Goal: Task Accomplishment & Management: Use online tool/utility

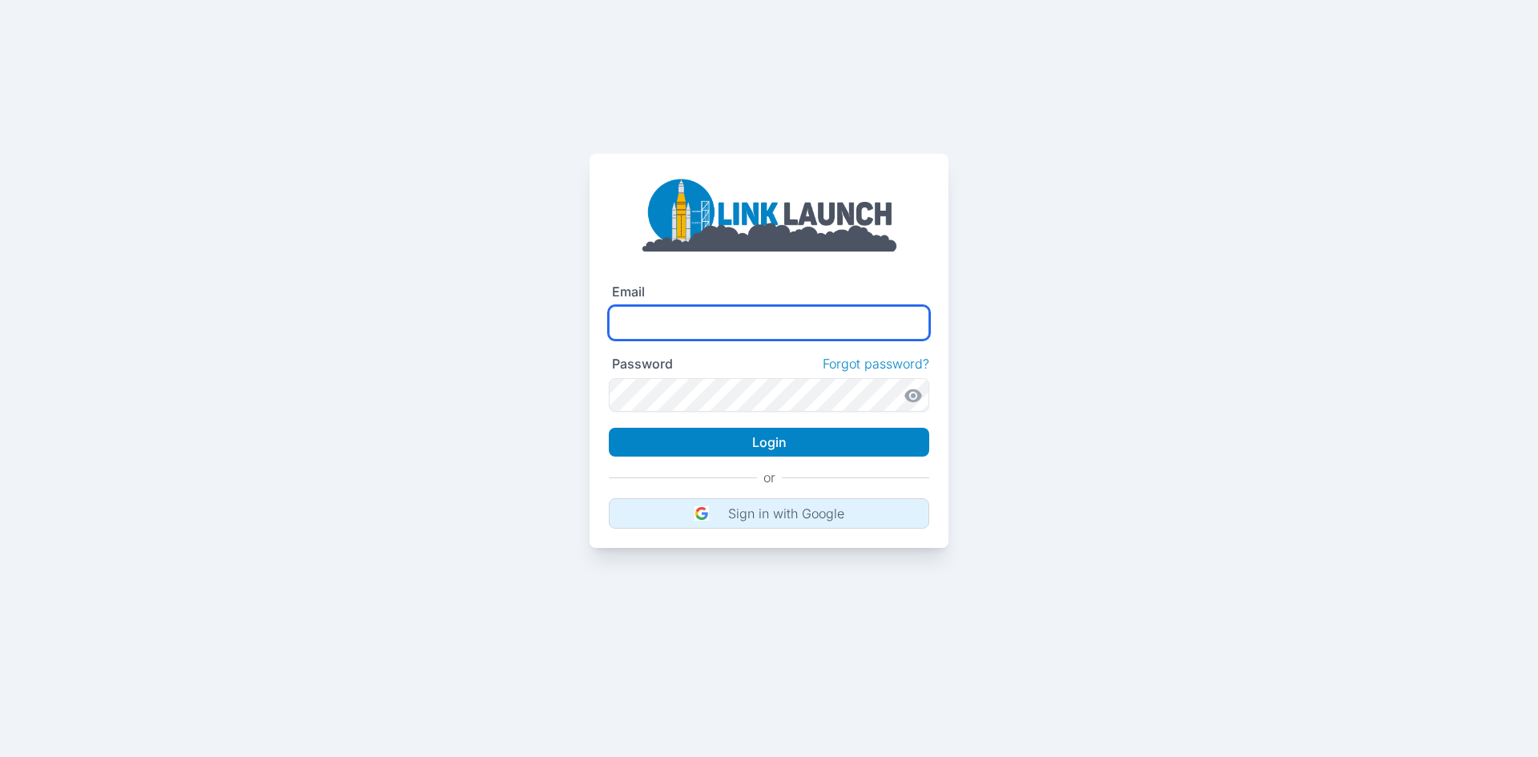
type input "**********"
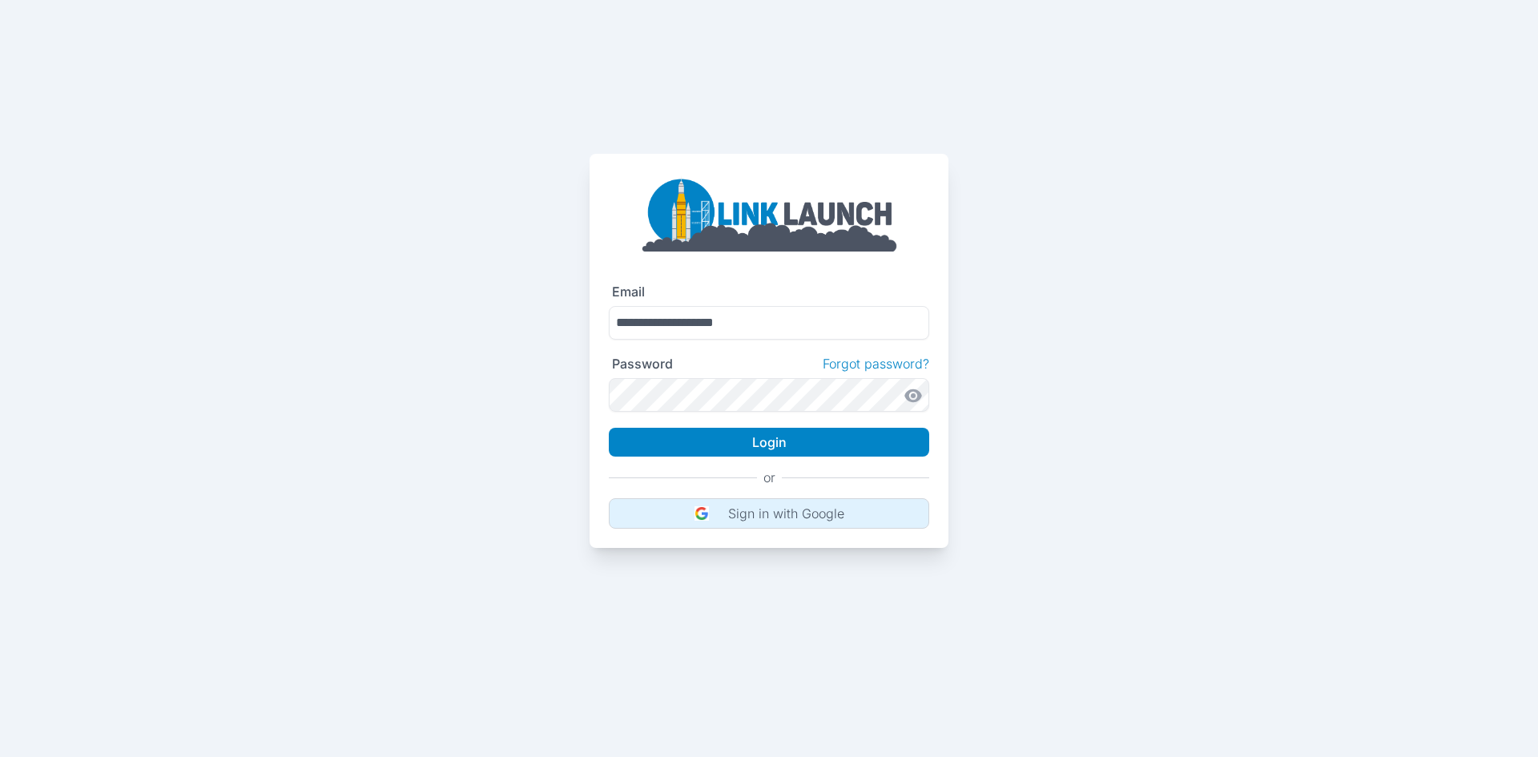
click at [781, 525] on button "Sign in with Google" at bounding box center [769, 513] width 320 height 30
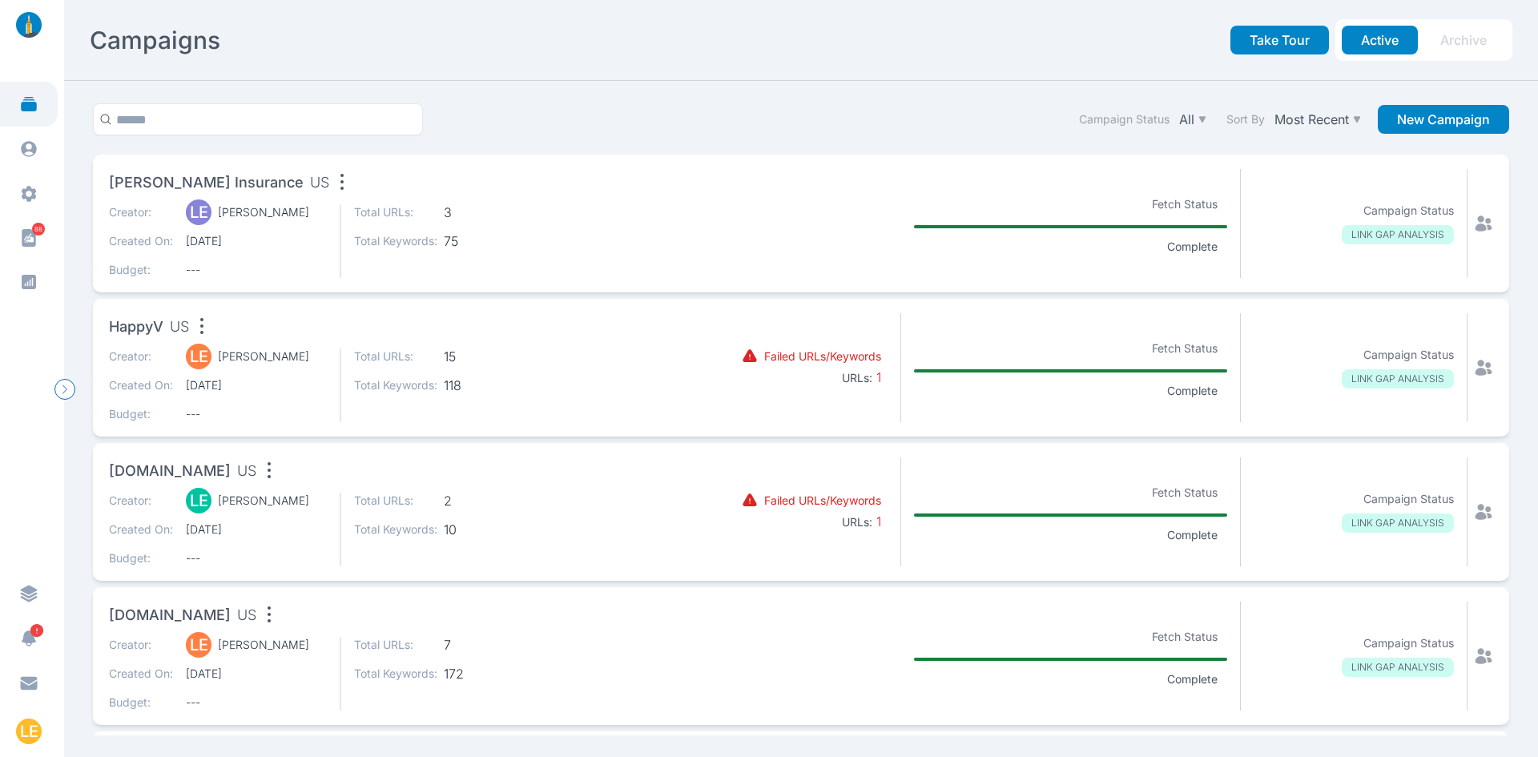
click at [506, 716] on div "[DOMAIN_NAME] US Creator: LE [PERSON_NAME] Created On: [DATE] Budget: --- Total…" at bounding box center [801, 656] width 1416 height 138
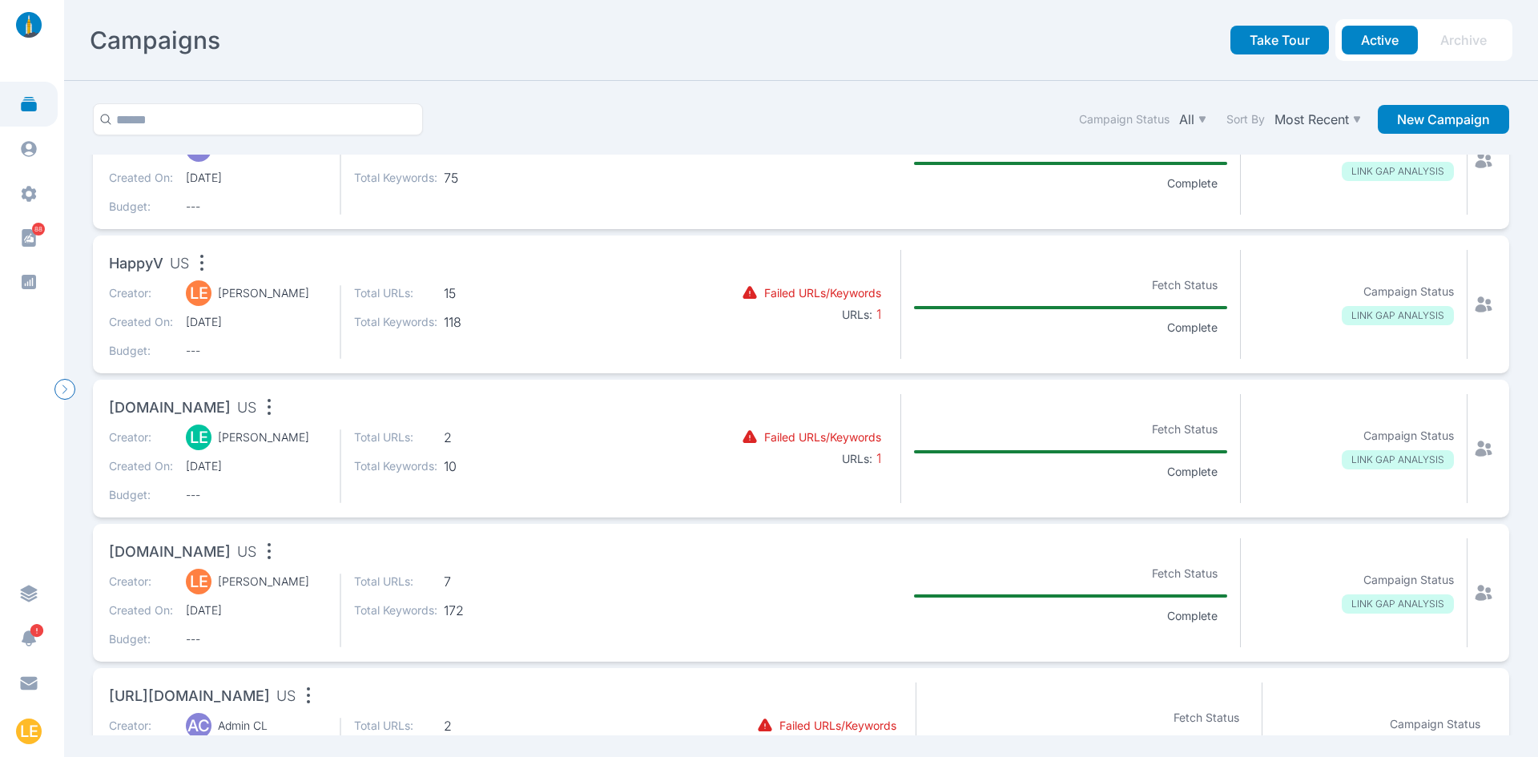
scroll to position [66, 0]
click at [436, 414] on div "[DOMAIN_NAME] US" at bounding box center [392, 408] width 566 height 32
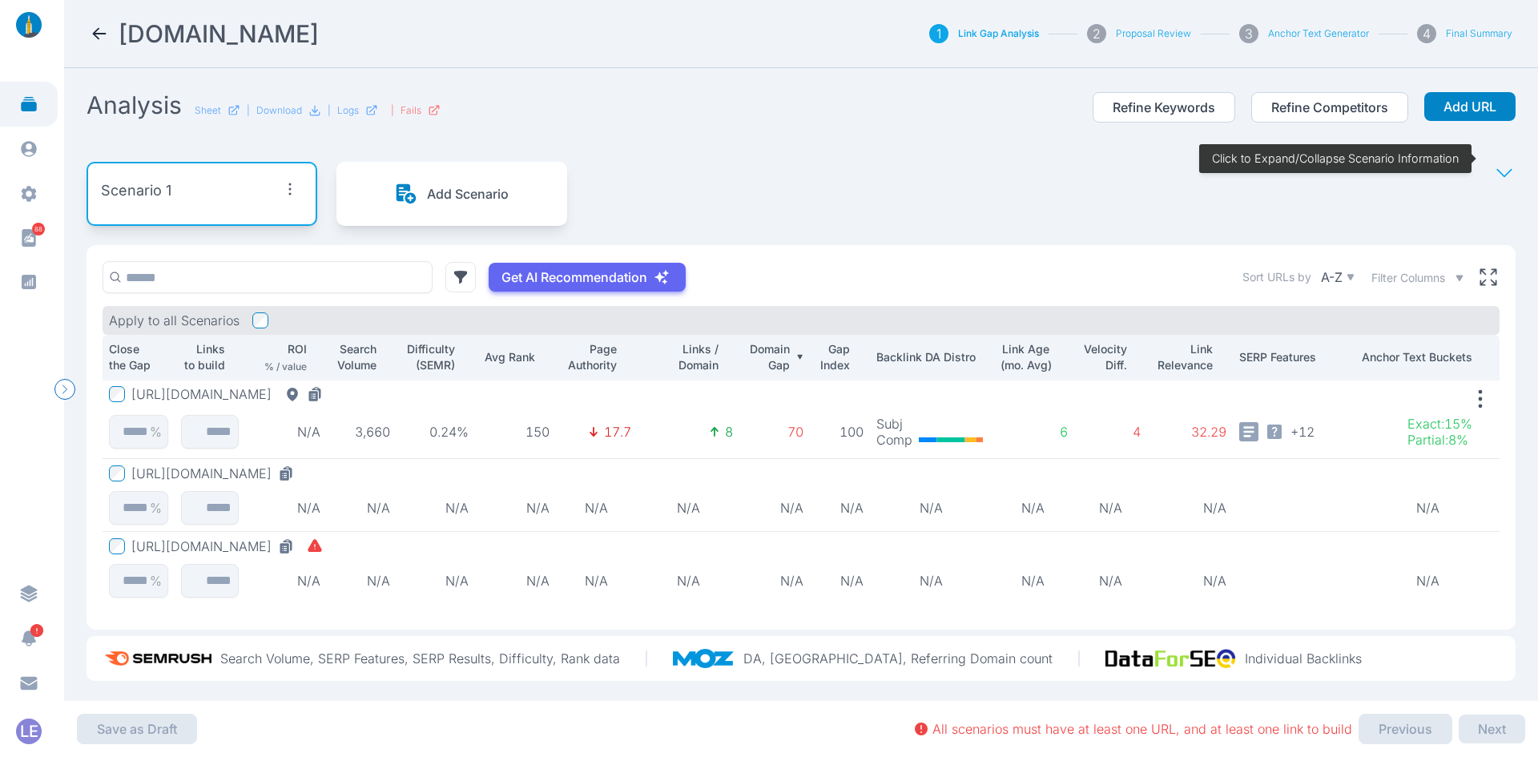
scroll to position [14, 0]
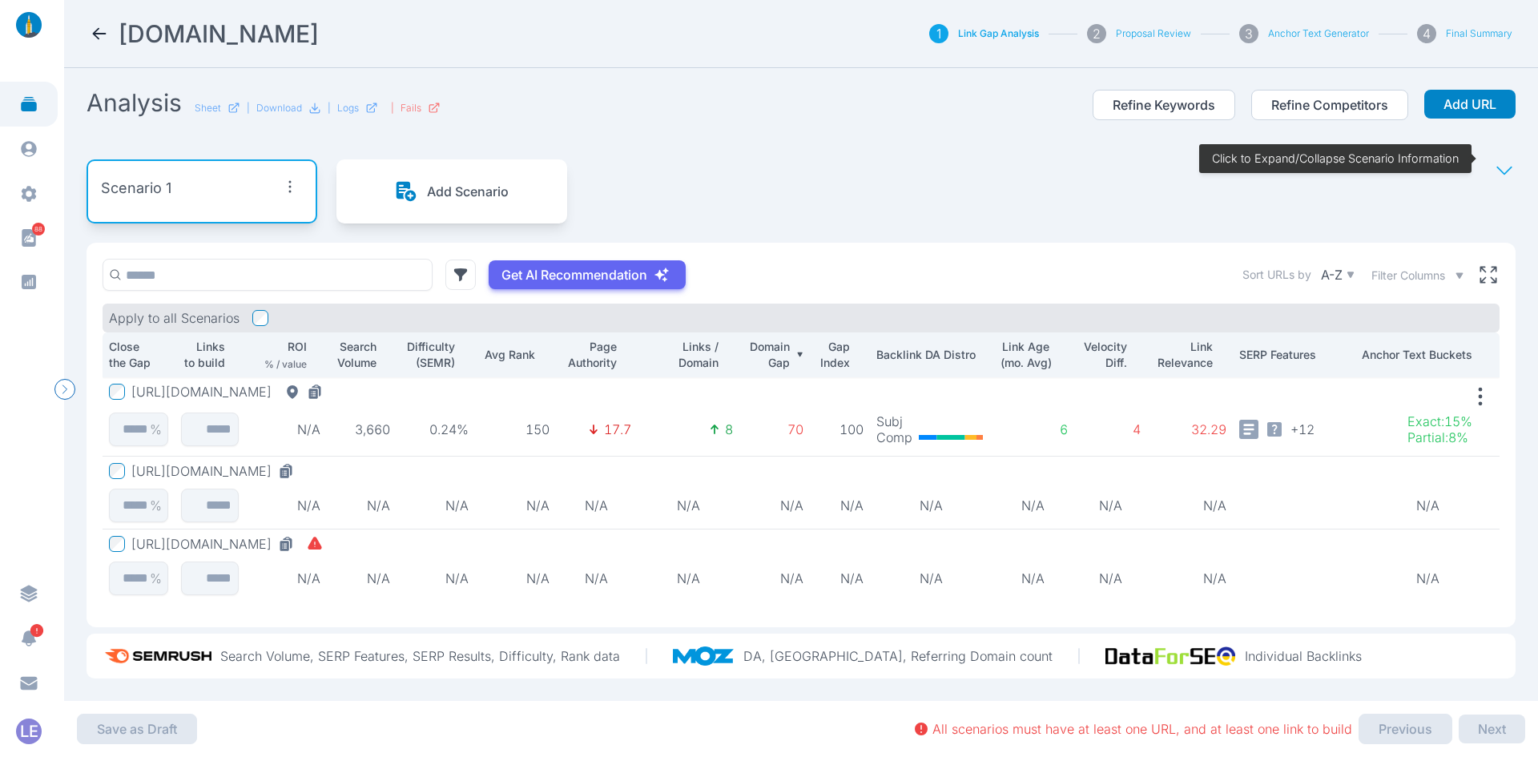
click at [329, 385] on button "[URL][DOMAIN_NAME]" at bounding box center [230, 392] width 198 height 16
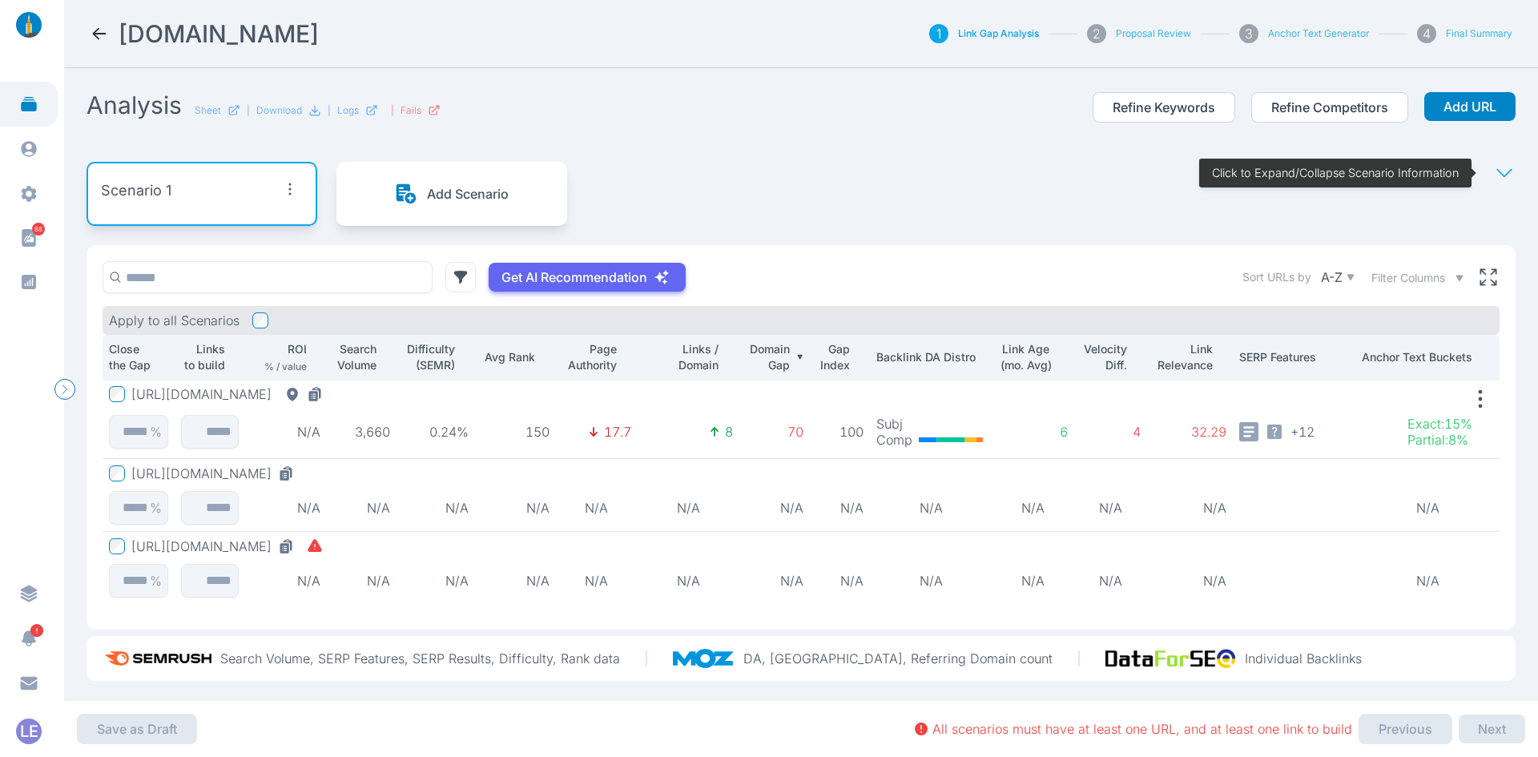
click at [653, 402] on td "8" at bounding box center [688, 419] width 102 height 79
click at [329, 400] on button "[URL][DOMAIN_NAME]" at bounding box center [230, 394] width 198 height 16
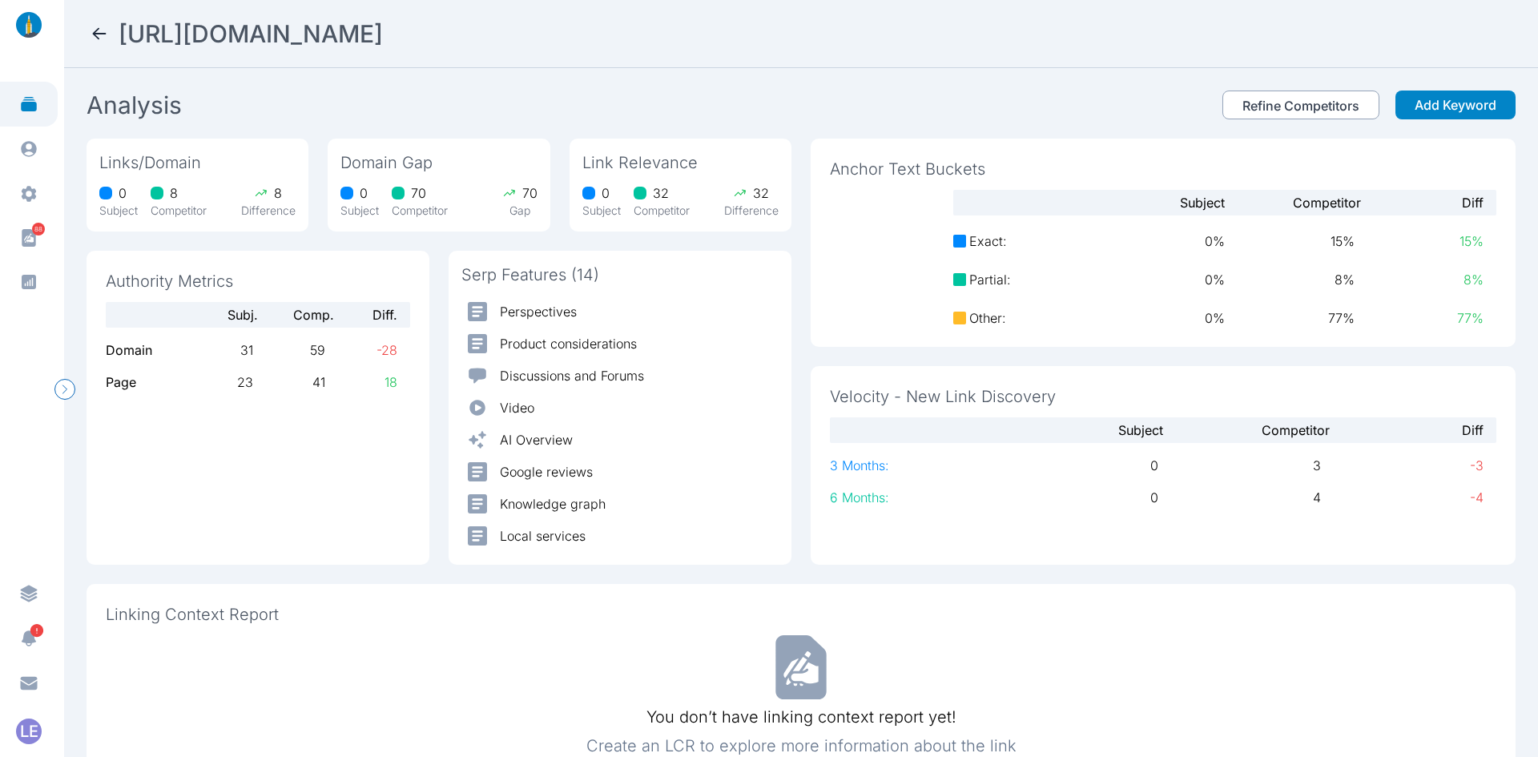
click at [1245, 91] on button "Refine Competitors" at bounding box center [1300, 104] width 157 height 29
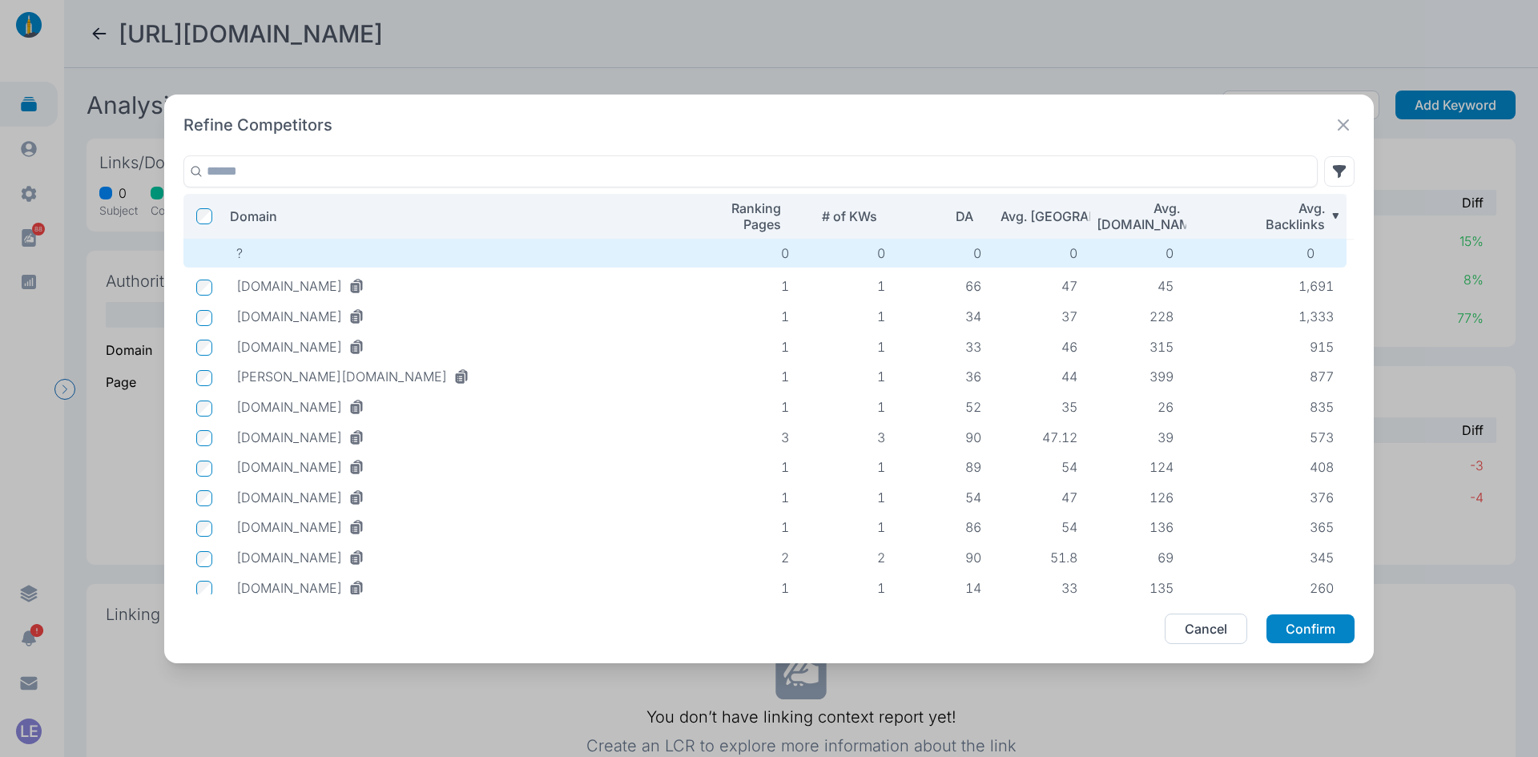
scroll to position [0, 4]
click at [1341, 130] on icon at bounding box center [1343, 125] width 22 height 22
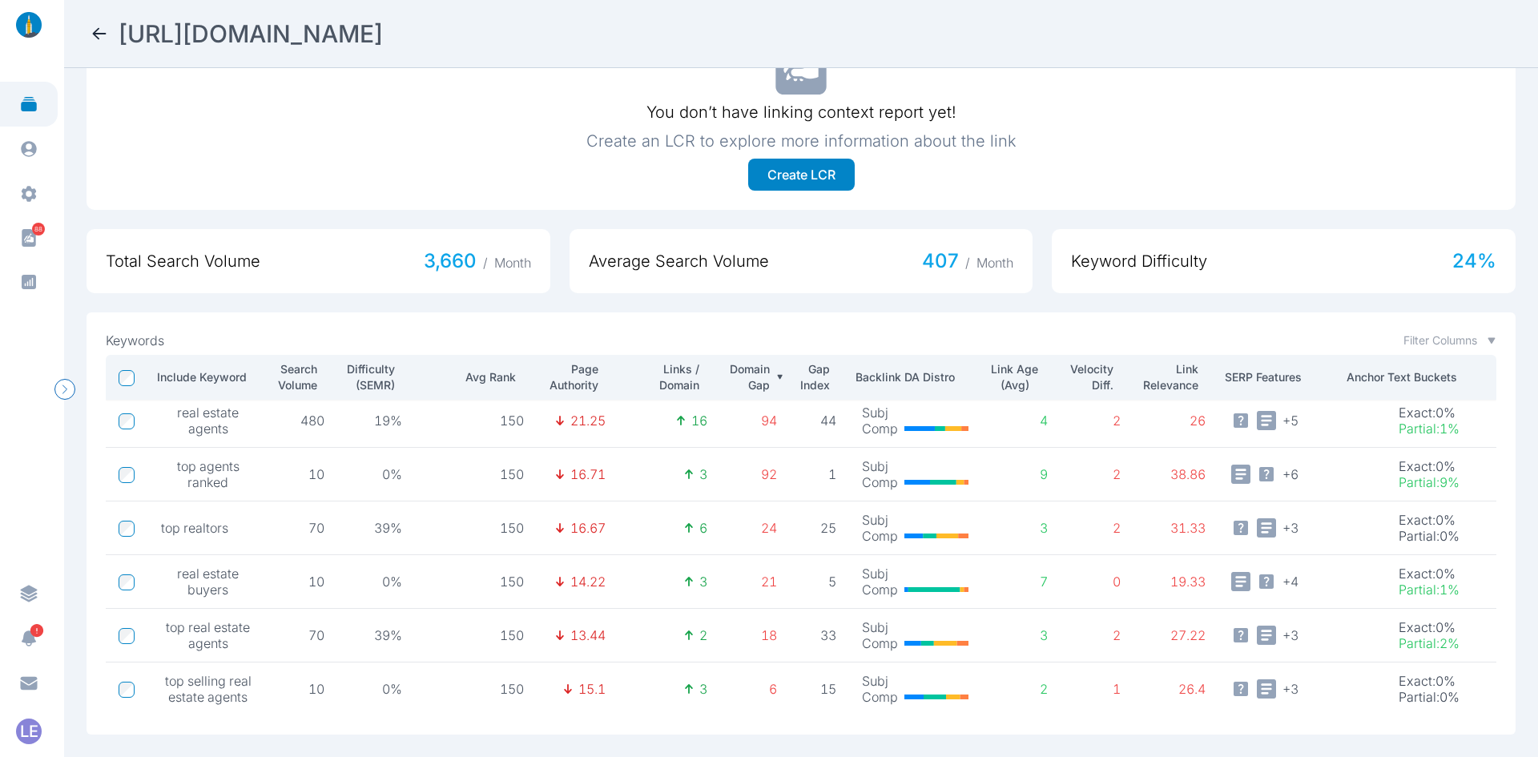
scroll to position [0, 0]
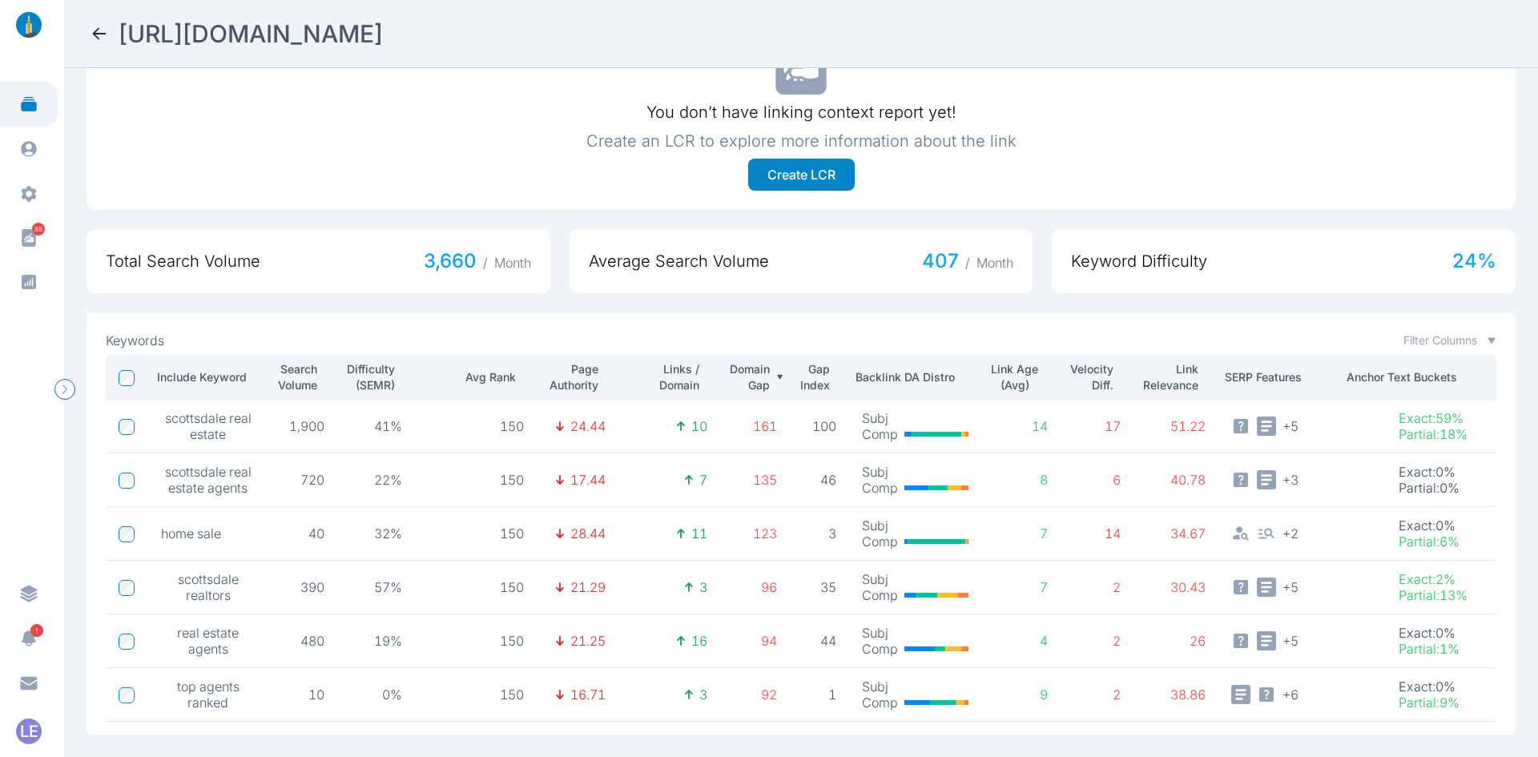
click at [97, 34] on icon at bounding box center [100, 33] width 14 height 11
